Goal: Task Accomplishment & Management: Use online tool/utility

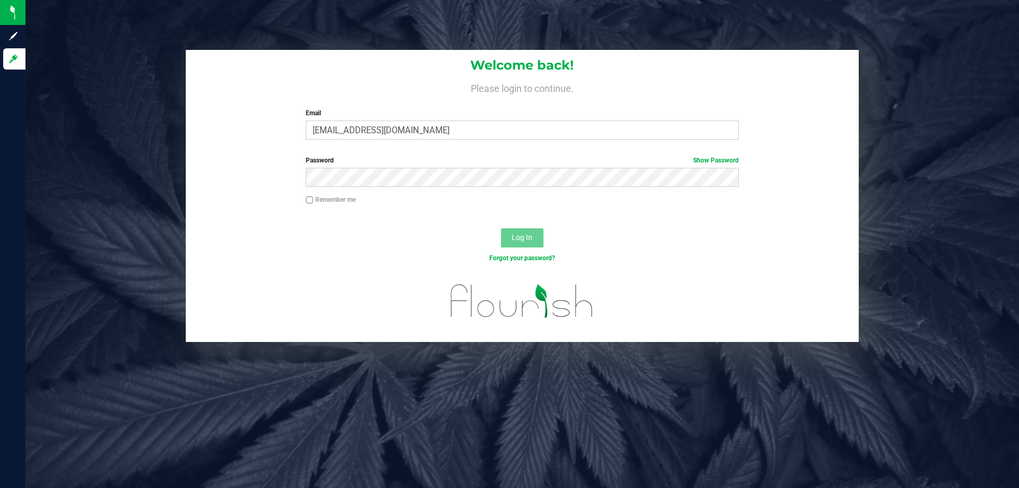
type input "[EMAIL_ADDRESS][DOMAIN_NAME]"
click at [501, 228] on button "Log In" at bounding box center [522, 237] width 42 height 19
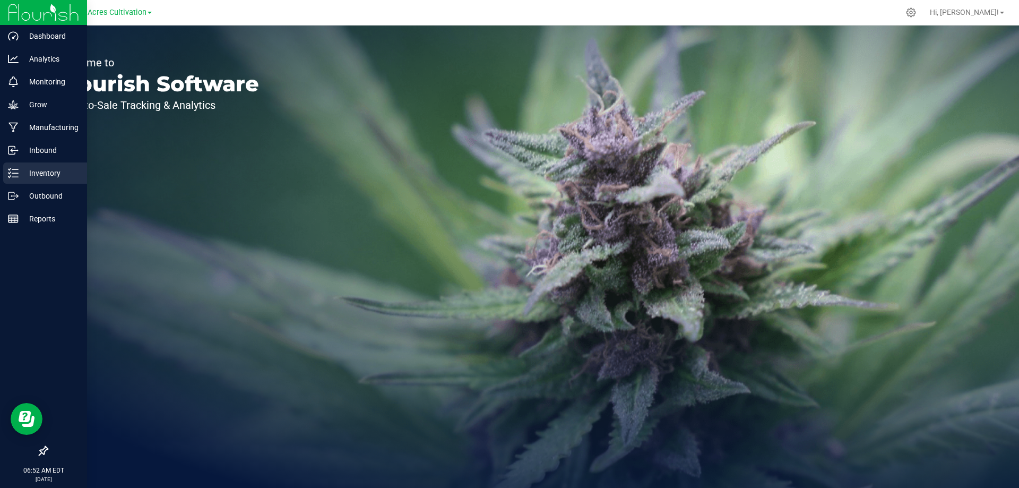
click at [20, 170] on p "Inventory" at bounding box center [51, 173] width 64 height 13
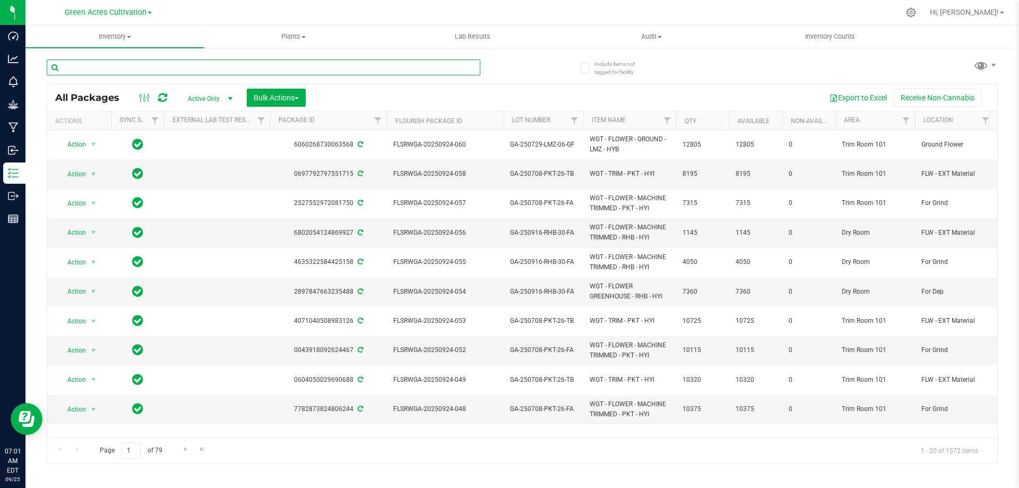
click at [108, 62] on input "text" at bounding box center [264, 67] width 434 height 16
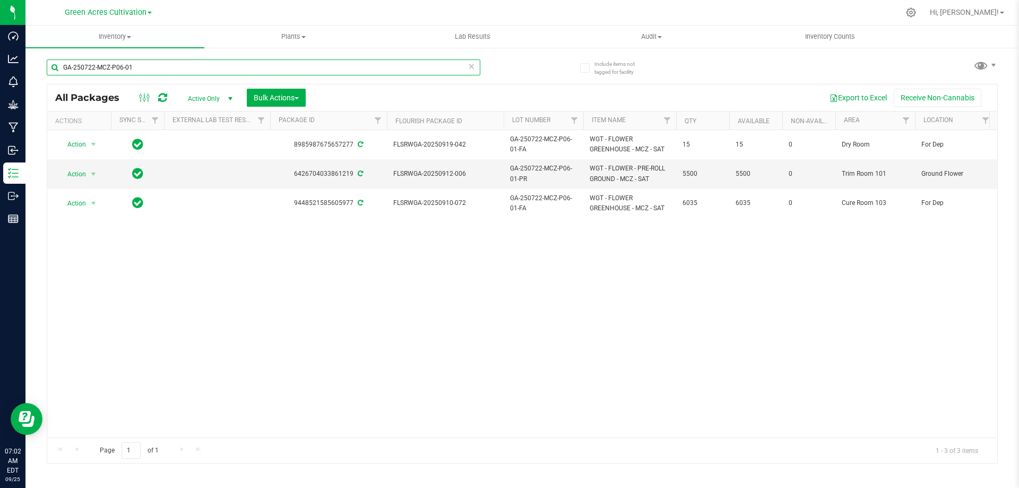
drag, startPoint x: 143, startPoint y: 65, endPoint x: 30, endPoint y: 71, distance: 113.2
click at [30, 71] on div "Include items not tagged for facility GA-250722-MCZ-P06-01 All Packages Active …" at bounding box center [522, 209] width 994 height 324
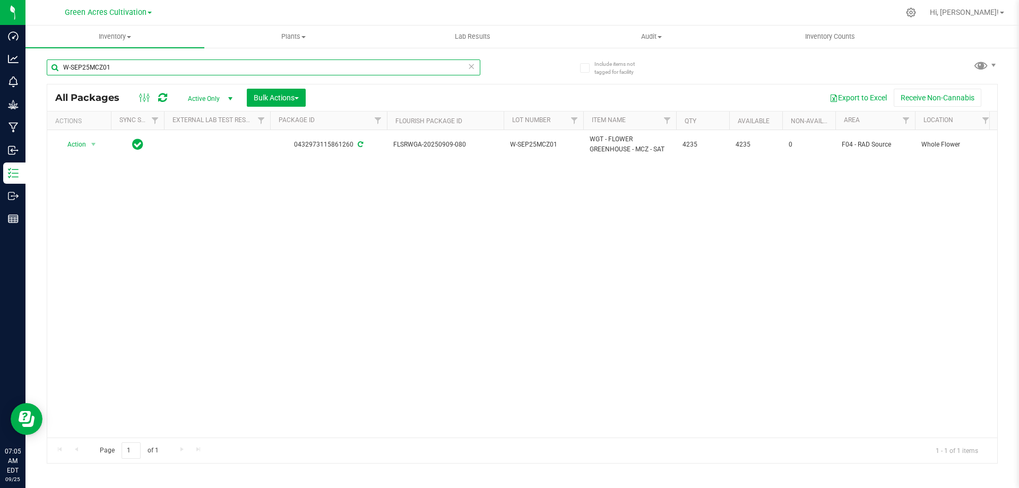
drag, startPoint x: 107, startPoint y: 68, endPoint x: 45, endPoint y: 64, distance: 62.2
click at [45, 64] on div "Include items not tagged for facility W-SEP25MCZ01 All Packages Active Only Act…" at bounding box center [522, 209] width 994 height 324
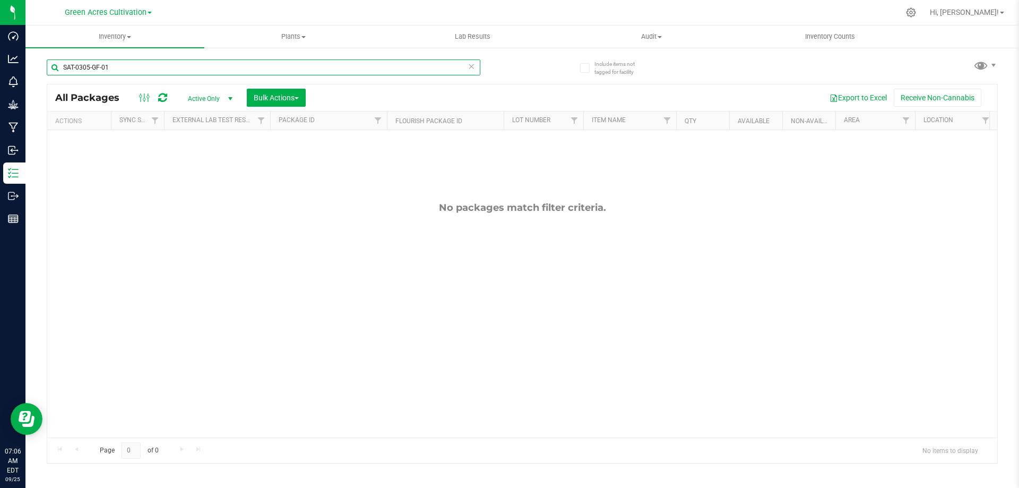
drag, startPoint x: 125, startPoint y: 68, endPoint x: 30, endPoint y: 64, distance: 95.6
click at [30, 64] on div "Include items not tagged for facility SAT-0305-GF-01 All Packages Active Only A…" at bounding box center [522, 209] width 994 height 324
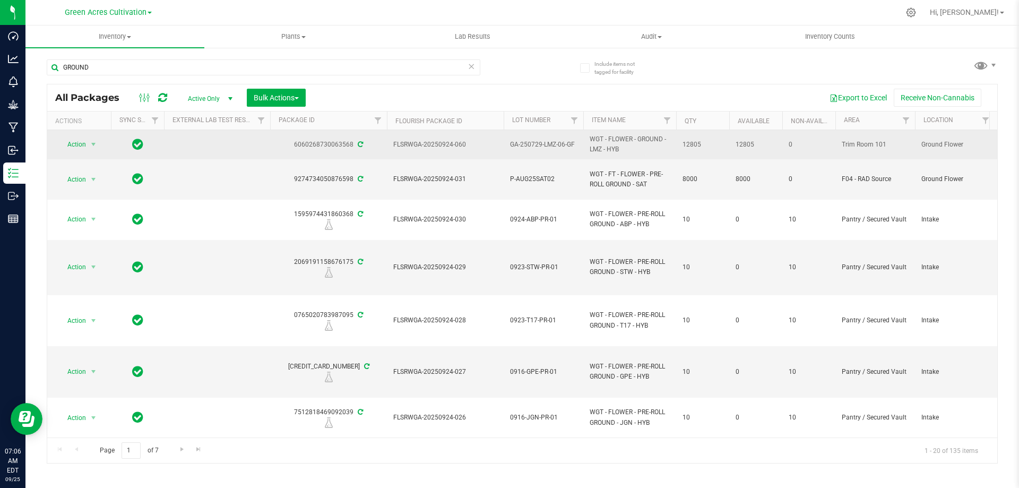
drag, startPoint x: 662, startPoint y: 140, endPoint x: 574, endPoint y: 137, distance: 88.2
copy tr "WGT - FLOWER - GROUND"
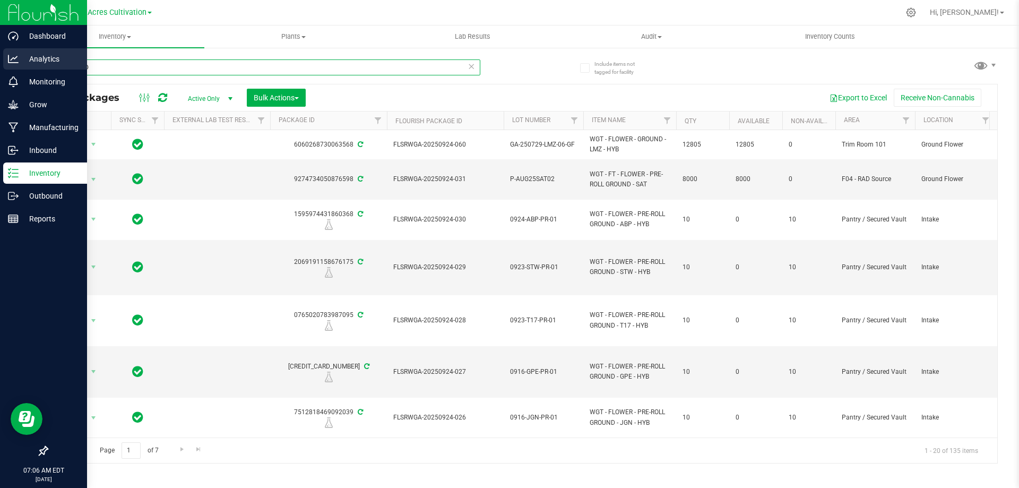
drag, startPoint x: 123, startPoint y: 68, endPoint x: 19, endPoint y: 64, distance: 104.1
click at [19, 64] on div "Dashboard Analytics Monitoring Grow Manufacturing Inbound Inventory Outbound Re…" at bounding box center [509, 244] width 1019 height 488
paste input "WGT - FLOWER -"
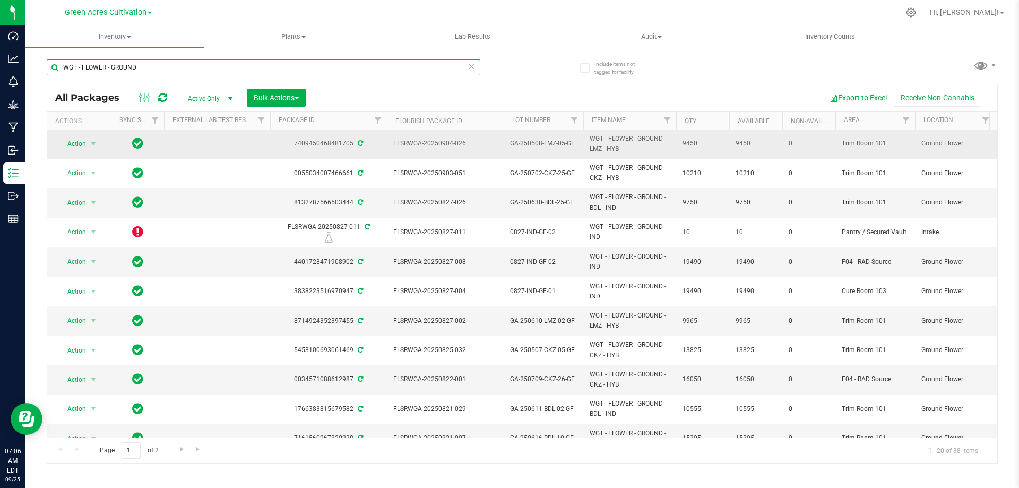
scroll to position [289, 0]
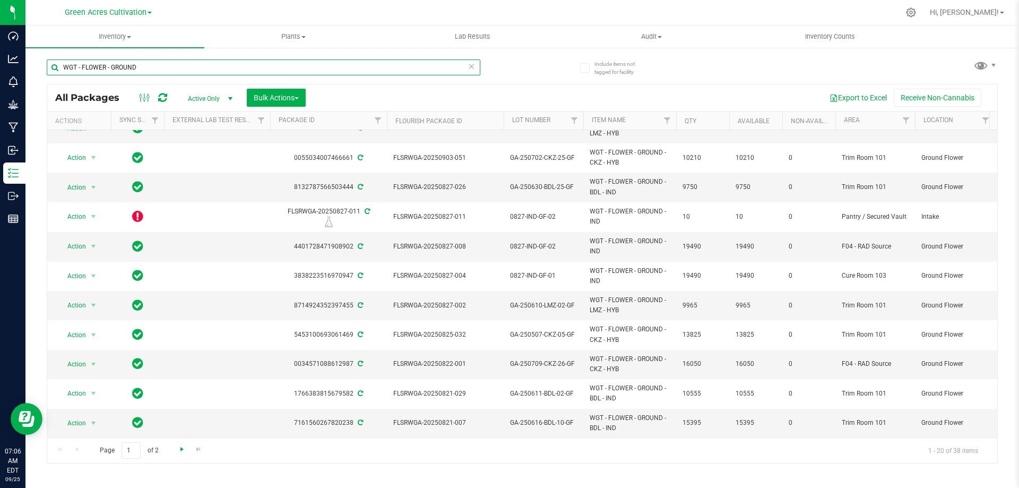
type input "WGT - FLOWER - GROUND"
click at [180, 448] on span "Go to the next page" at bounding box center [182, 449] width 8 height 8
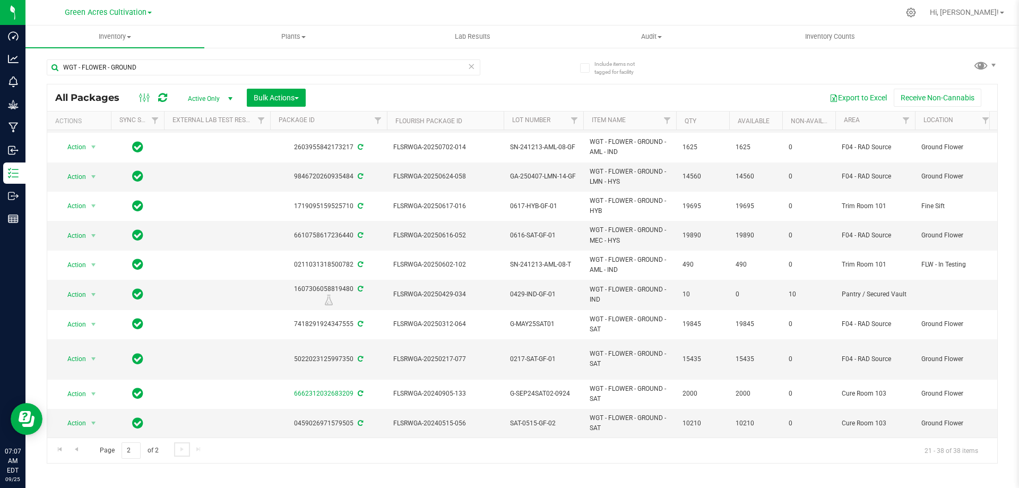
scroll to position [240, 0]
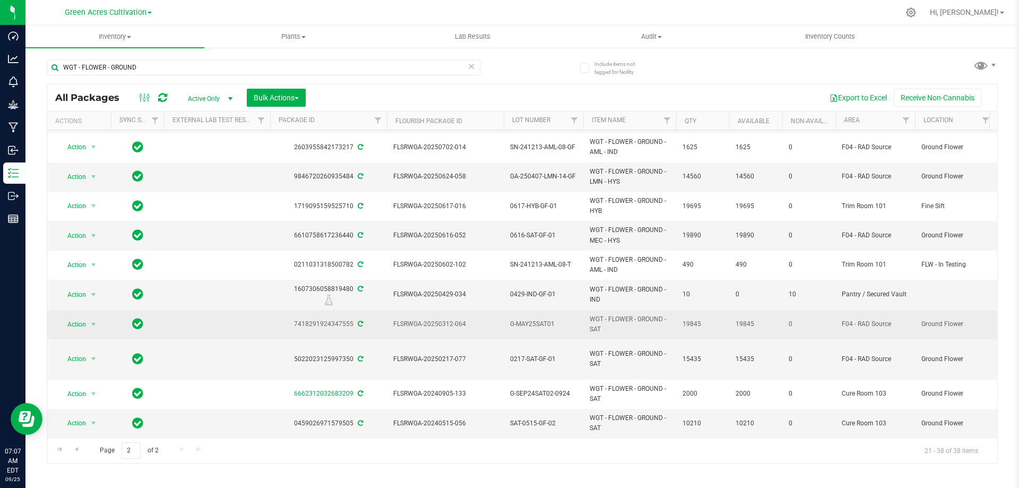
click at [537, 319] on span "G-MAY25SAT01" at bounding box center [543, 324] width 67 height 10
click at [537, 316] on input "G-MAY25SAT01" at bounding box center [541, 324] width 76 height 16
click at [517, 316] on input "GA-SEP25SAT03" at bounding box center [541, 324] width 76 height 16
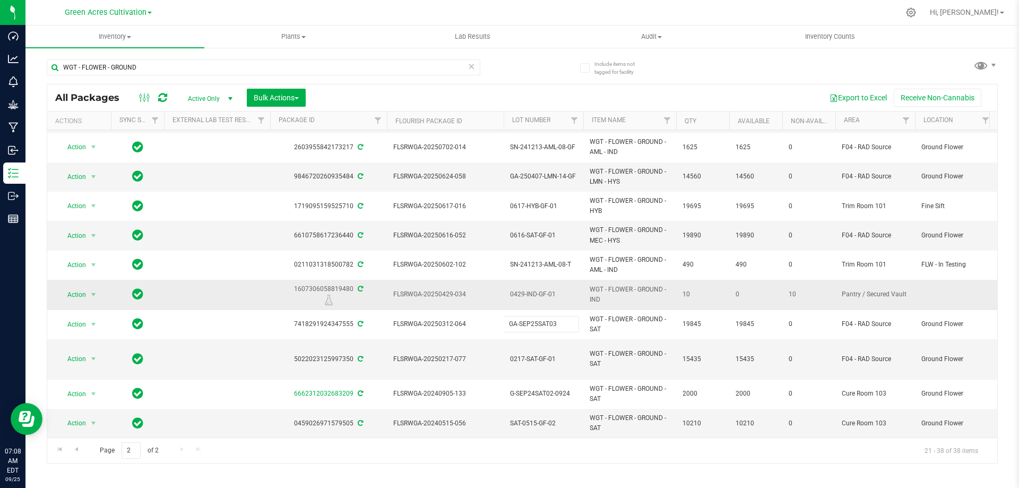
type input "G-SEP25SAT03"
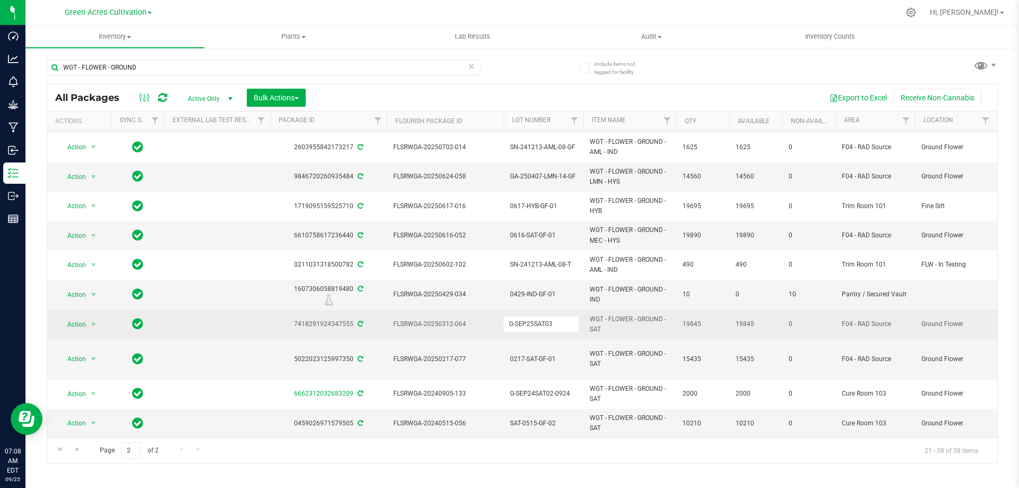
click at [623, 315] on div "All Packages Active Only Active Only Lab Samples Locked All External Internal B…" at bounding box center [522, 273] width 951 height 379
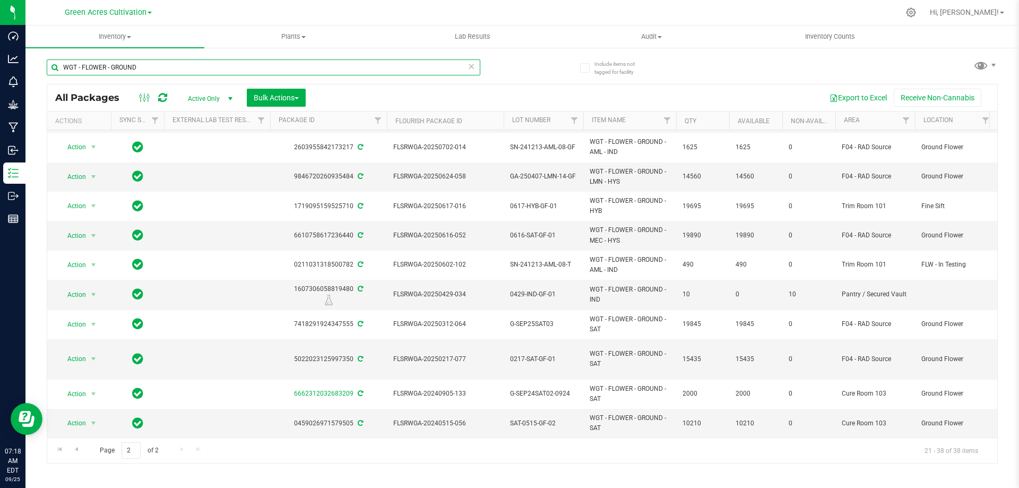
drag, startPoint x: 112, startPoint y: 67, endPoint x: 35, endPoint y: 67, distance: 77.0
click at [35, 67] on div "Include items not tagged for facility WGT - FLOWER - GROUND All Packages Active…" at bounding box center [522, 209] width 994 height 324
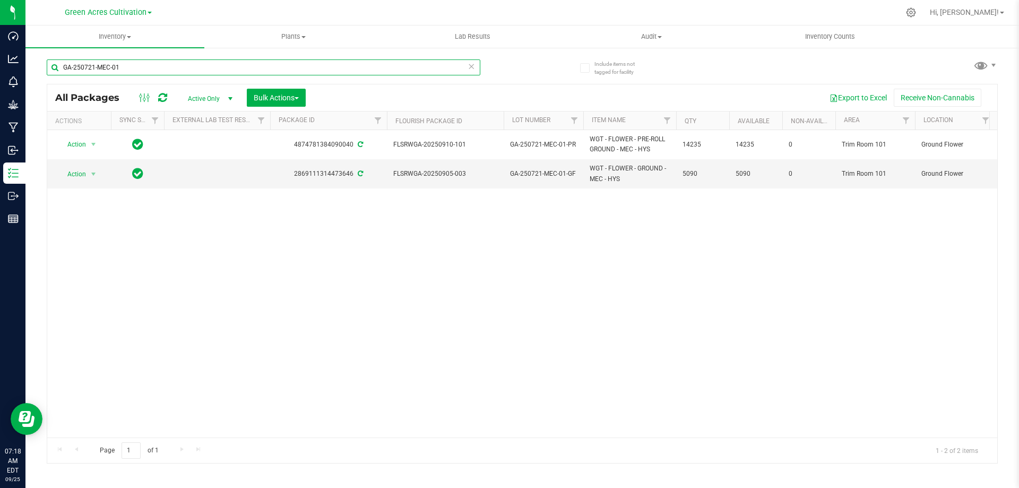
type input "GA-250721-MEC-01"
click at [232, 96] on span "select" at bounding box center [230, 98] width 8 height 8
click at [197, 161] on li "All" at bounding box center [207, 163] width 57 height 16
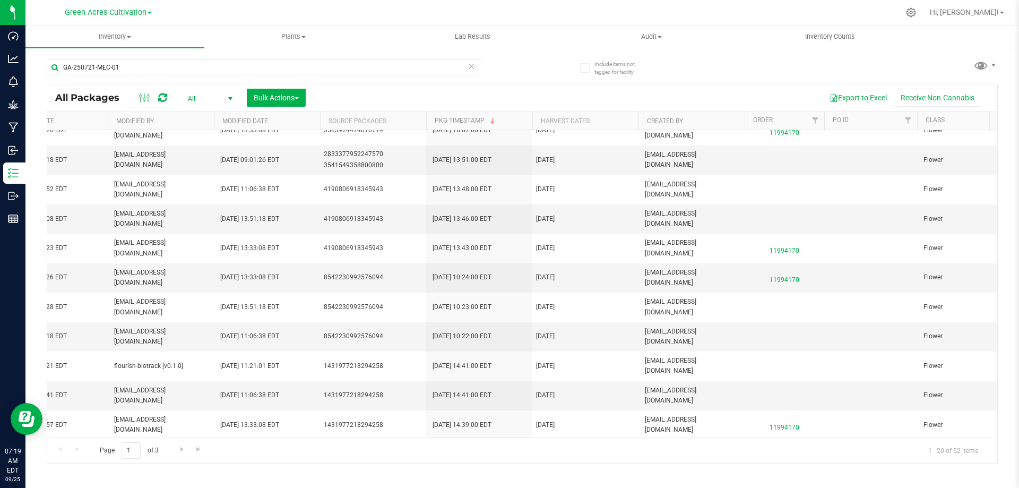
scroll to position [0, 1485]
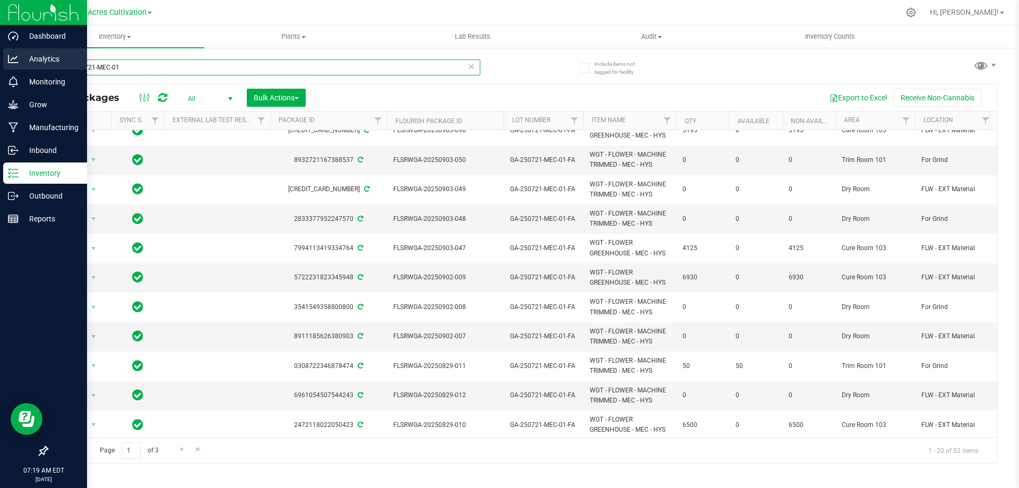
drag, startPoint x: 141, startPoint y: 62, endPoint x: 6, endPoint y: 62, distance: 135.3
click at [7, 59] on div "Dashboard Analytics Monitoring Grow Manufacturing Inbound Inventory Outbound Re…" at bounding box center [509, 244] width 1019 height 488
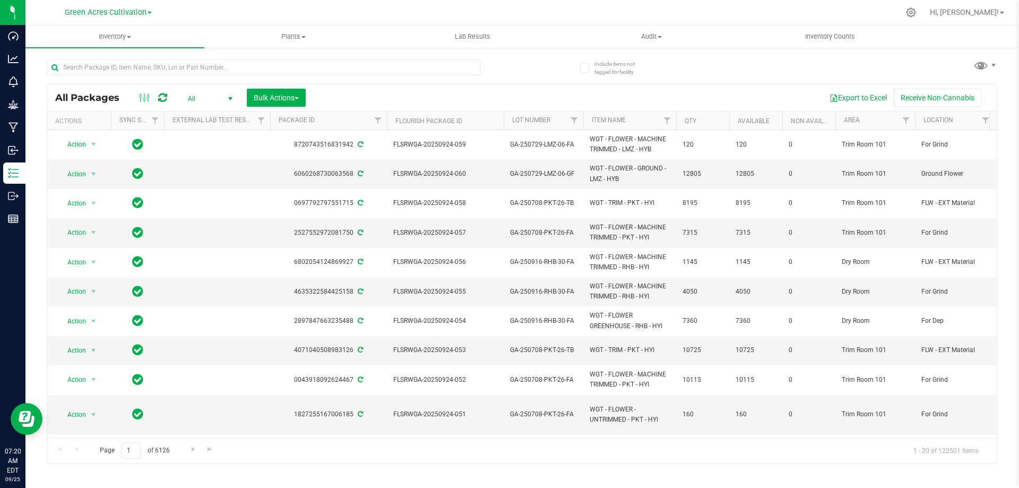
drag, startPoint x: 533, startPoint y: 71, endPoint x: 523, endPoint y: 71, distance: 10.1
click at [533, 71] on div "All Packages All Active Only Lab Samples Locked All External Internal Bulk Acti…" at bounding box center [522, 256] width 951 height 414
click at [510, 66] on div at bounding box center [285, 67] width 476 height 34
click at [738, 61] on div "All Packages All Active Only Lab Samples Locked All External Internal Bulk Acti…" at bounding box center [522, 256] width 951 height 414
click at [126, 69] on input "text" at bounding box center [264, 67] width 434 height 16
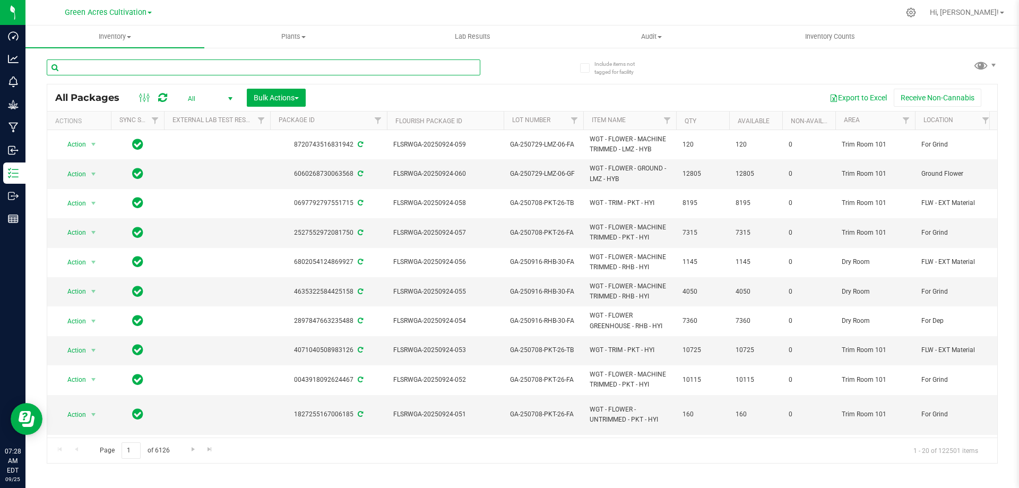
paste input "GA-250303-LMZ-05-FA"
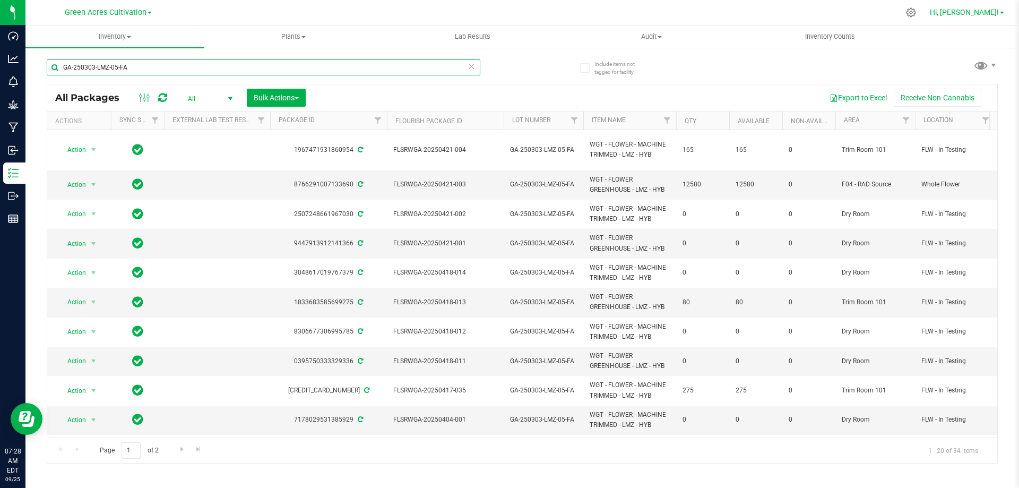
type input "GA-250303-LMZ-05-FA"
click at [991, 8] on span "Hi, [PERSON_NAME]!" at bounding box center [964, 12] width 69 height 8
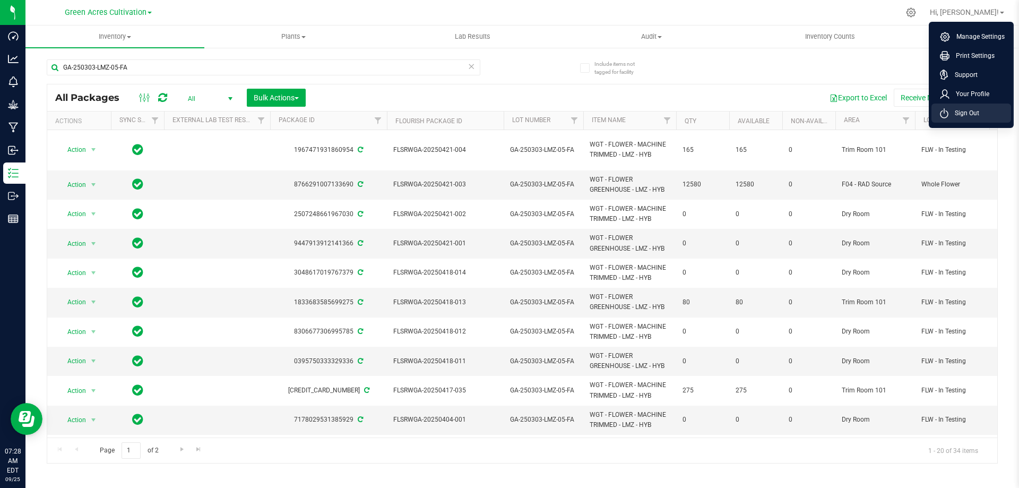
click at [969, 109] on span "Sign Out" at bounding box center [963, 113] width 31 height 11
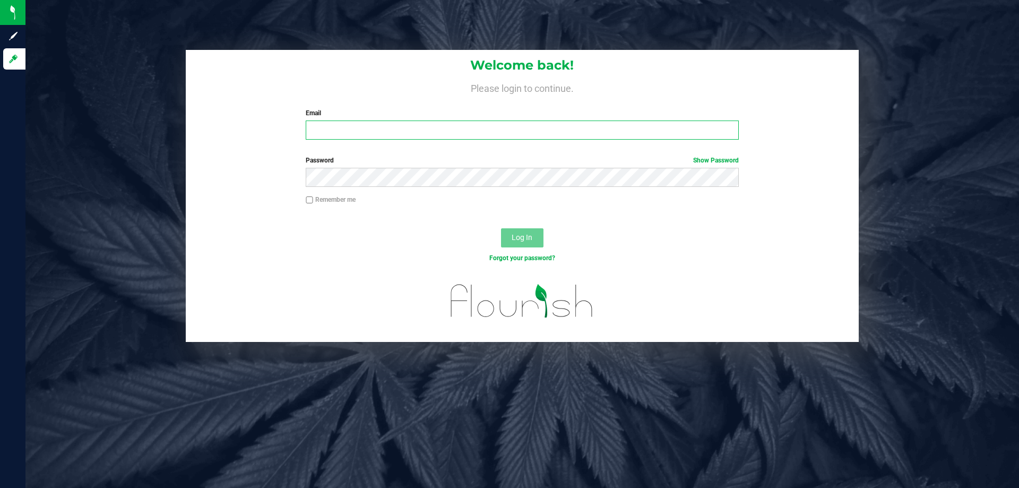
click at [415, 135] on input "Email" at bounding box center [522, 129] width 433 height 19
type input "[EMAIL_ADDRESS][DOMAIN_NAME]"
click at [501, 228] on button "Log In" at bounding box center [522, 237] width 42 height 19
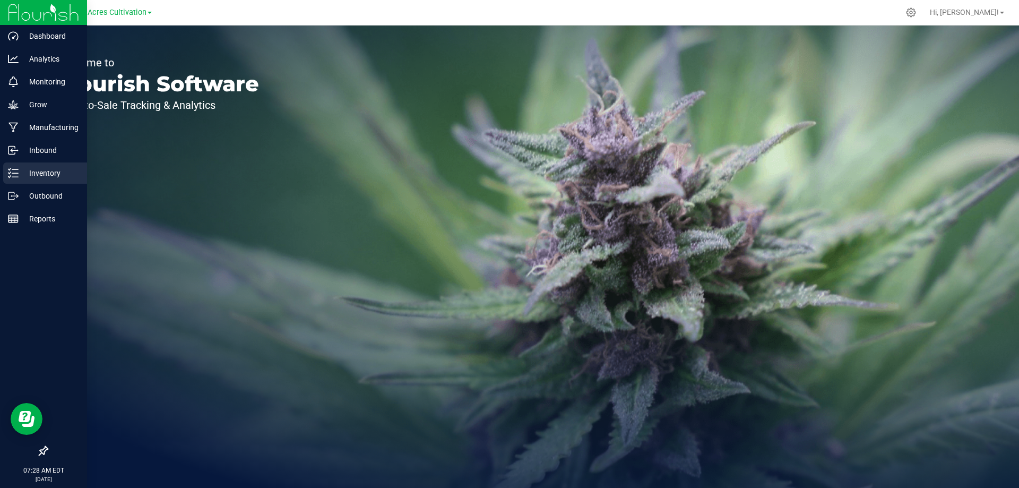
click at [32, 173] on p "Inventory" at bounding box center [51, 173] width 64 height 13
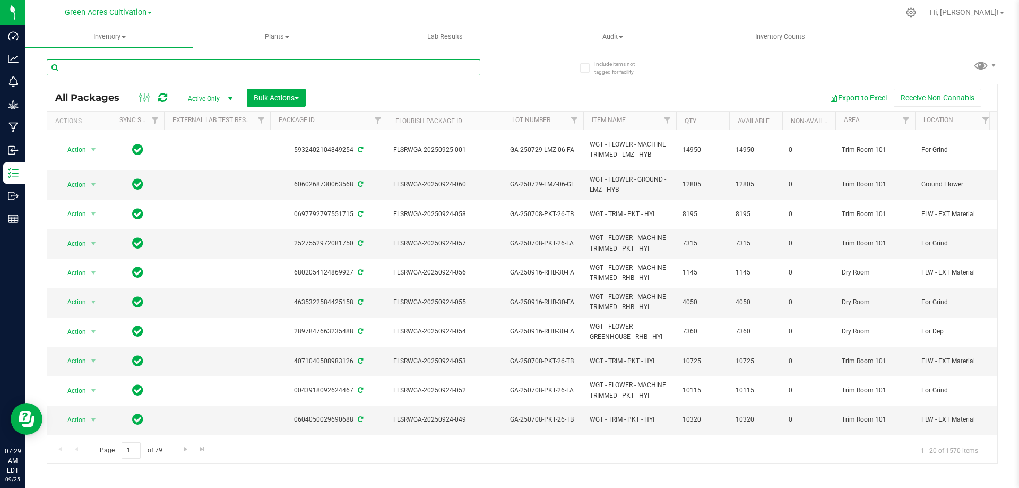
click at [218, 67] on input "text" at bounding box center [264, 67] width 434 height 16
click at [105, 65] on input "text" at bounding box center [264, 67] width 434 height 16
paste input "GA-250303-LMZ-05-FA"
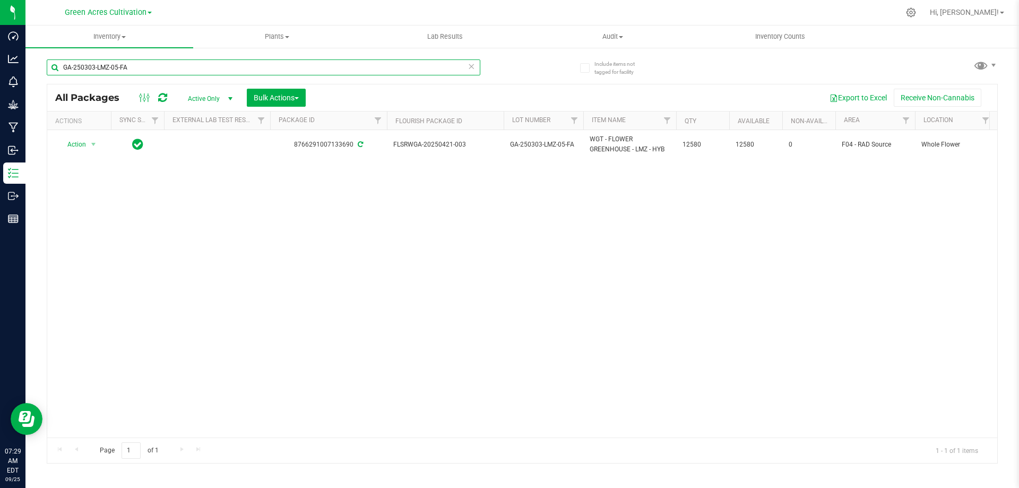
type input "GA-250303-LMZ-05-FA"
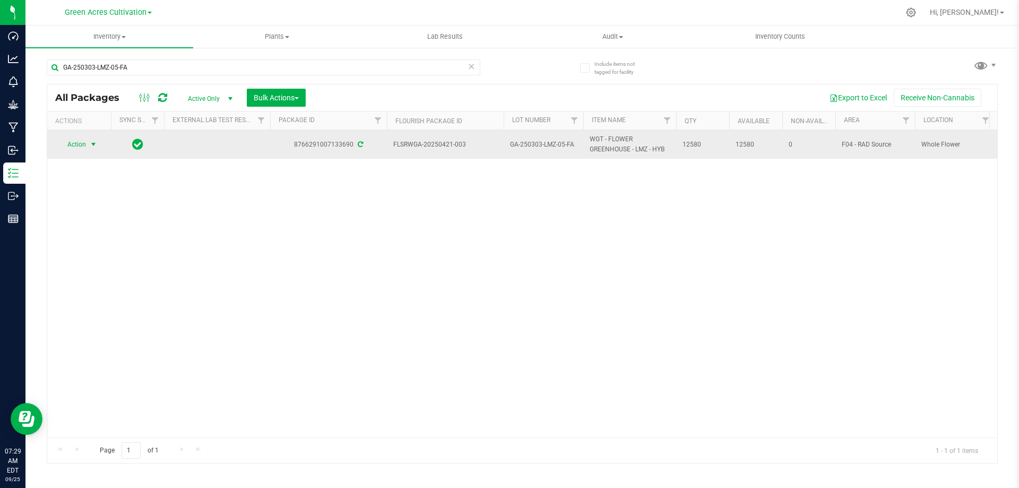
click at [83, 142] on span "Action" at bounding box center [72, 144] width 29 height 15
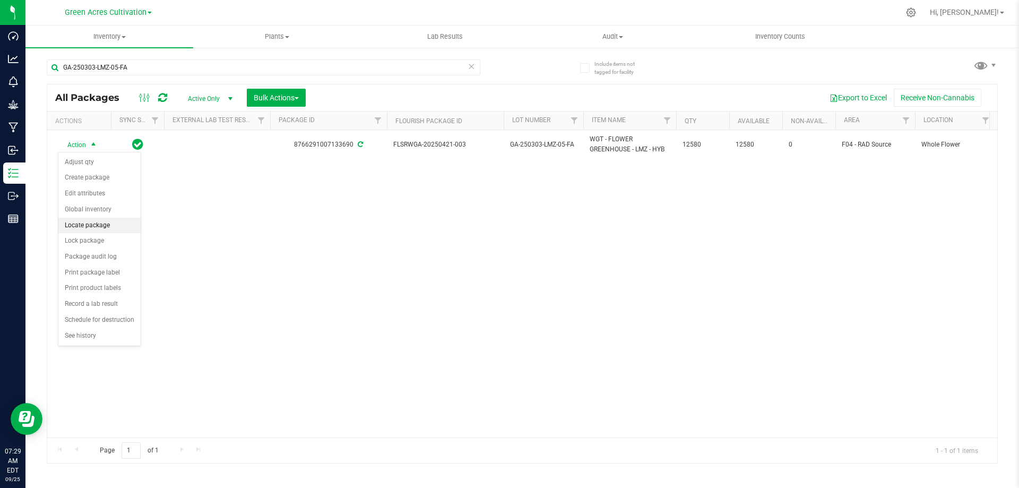
click at [94, 226] on li "Locate package" at bounding box center [99, 226] width 82 height 16
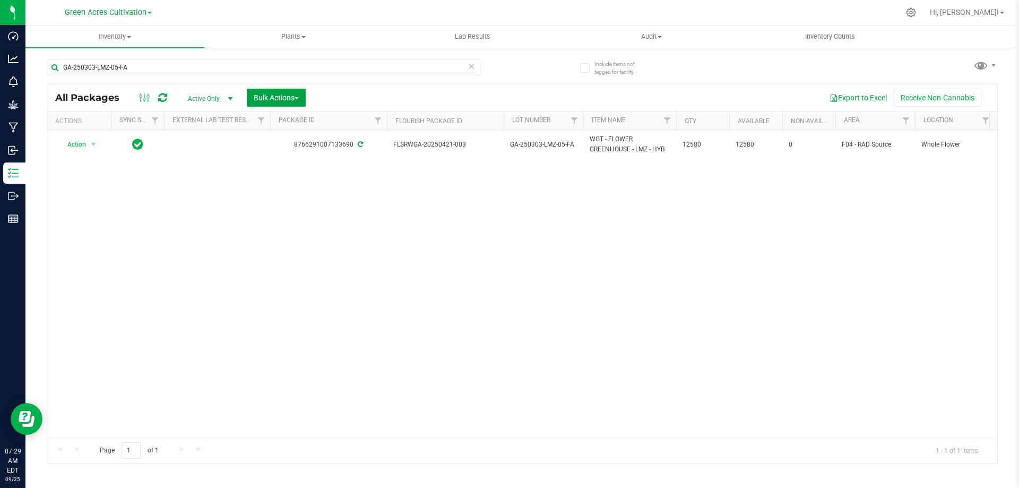
click at [296, 99] on span "Bulk Actions" at bounding box center [276, 97] width 45 height 8
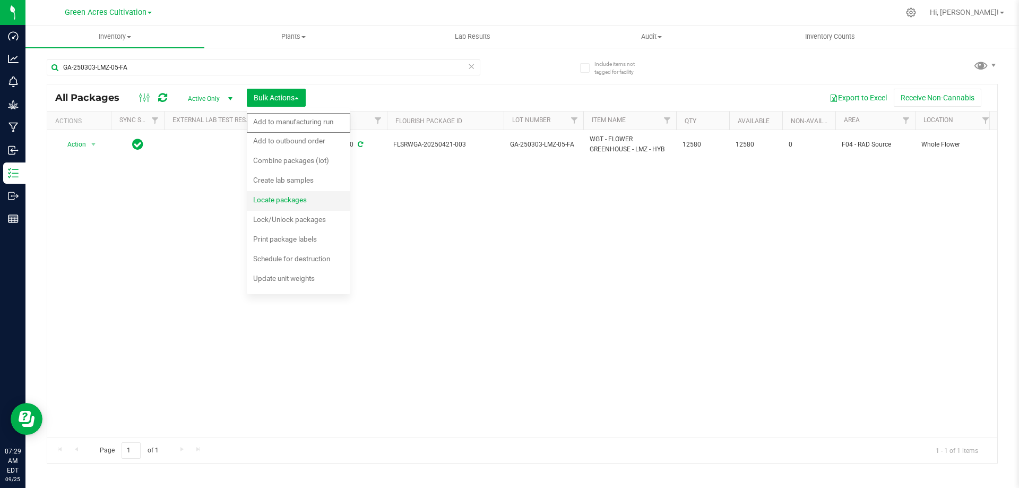
click at [285, 204] on span "Locate packages" at bounding box center [280, 199] width 54 height 8
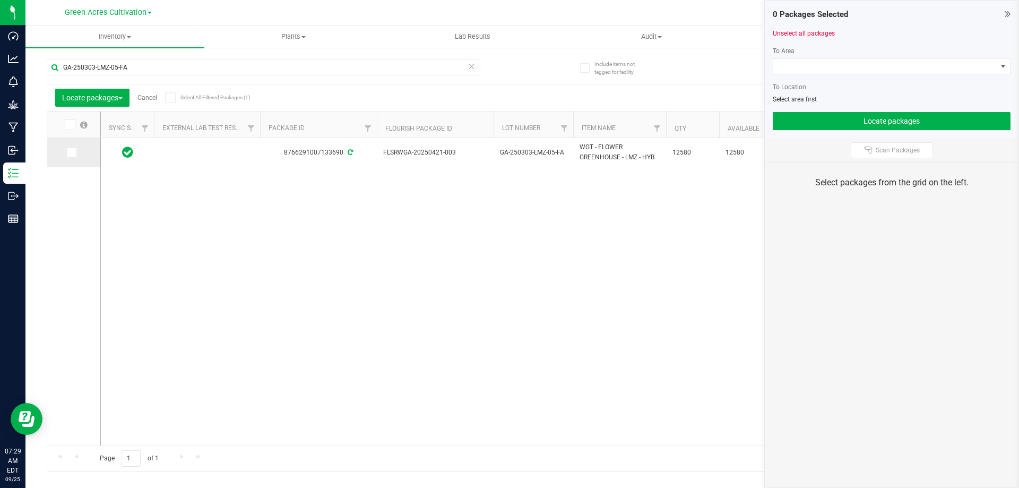
click at [71, 152] on icon at bounding box center [70, 152] width 7 height 0
click at [0, 0] on input "checkbox" at bounding box center [0, 0] width 0 height 0
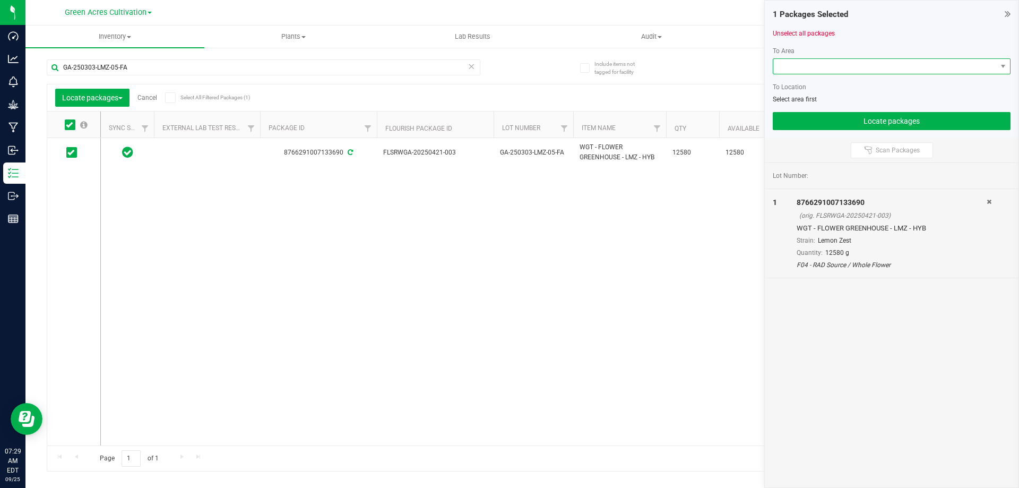
click at [870, 63] on span at bounding box center [884, 66] width 223 height 15
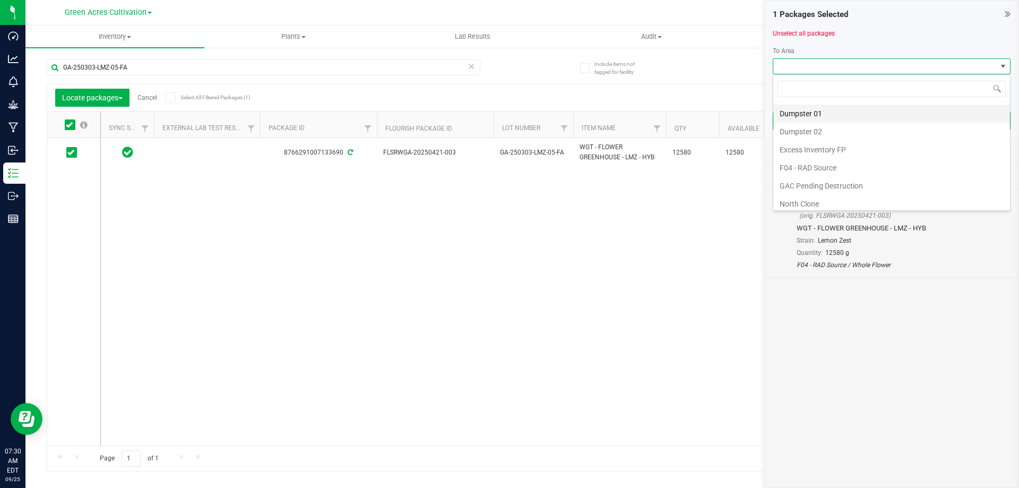
scroll to position [159, 0]
click at [841, 117] on li "F04 - RAD Source" at bounding box center [891, 115] width 237 height 18
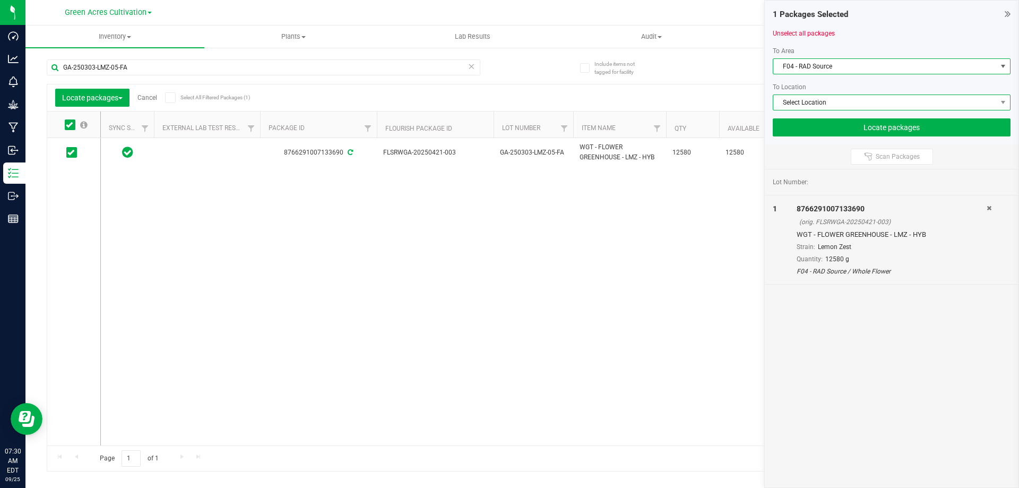
click at [838, 100] on span "Select Location" at bounding box center [884, 102] width 223 height 15
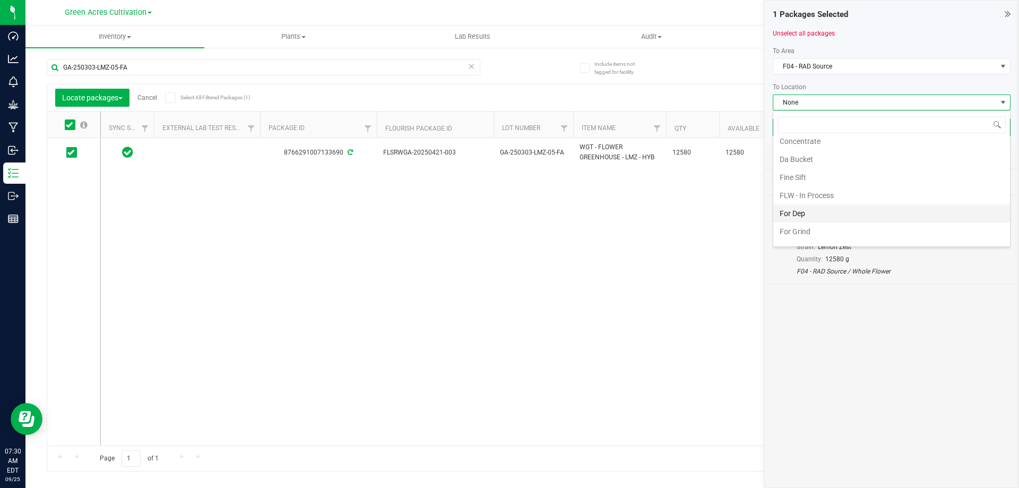
scroll to position [0, 0]
